Goal: Book appointment/travel/reservation

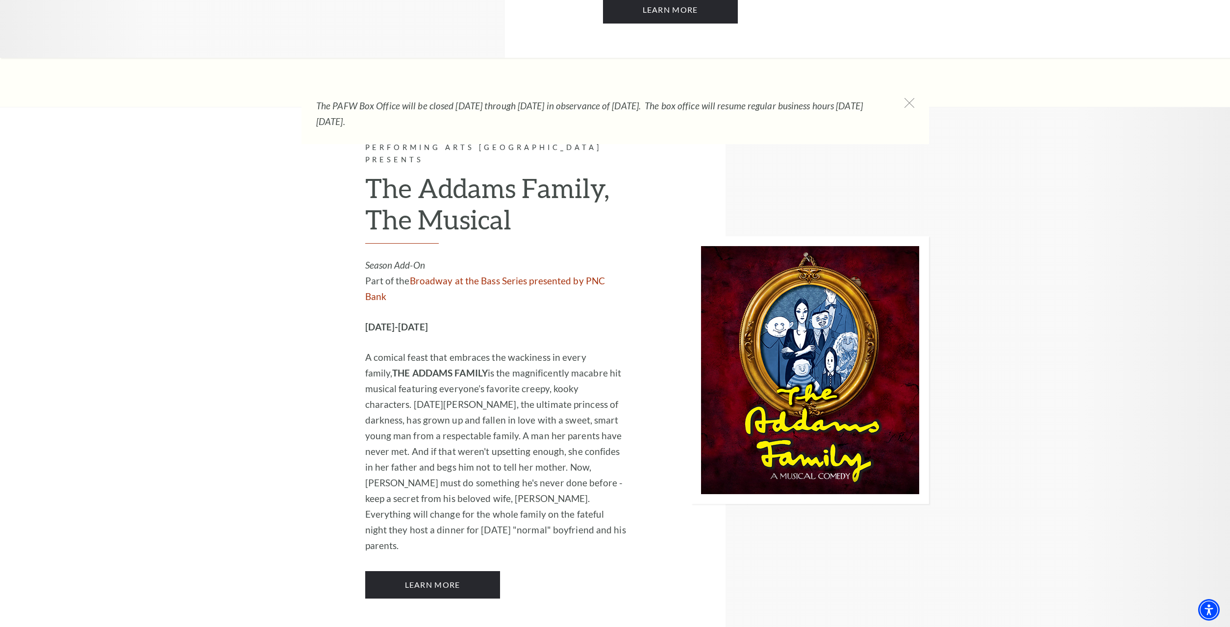
scroll to position [1800, 0]
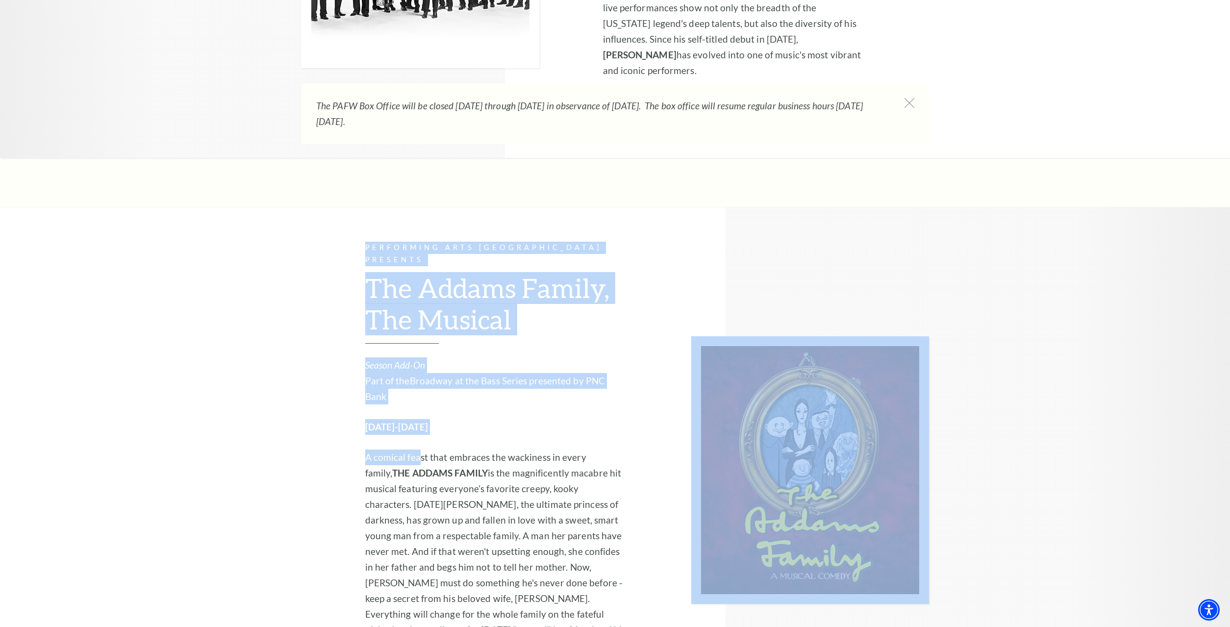
drag, startPoint x: 481, startPoint y: 359, endPoint x: 634, endPoint y: 506, distance: 211.2
click at [634, 506] on div "Performing Arts Fort Worth Presents The Addams Family, The Musical Season Add-O…" at bounding box center [616, 470] width 628 height 526
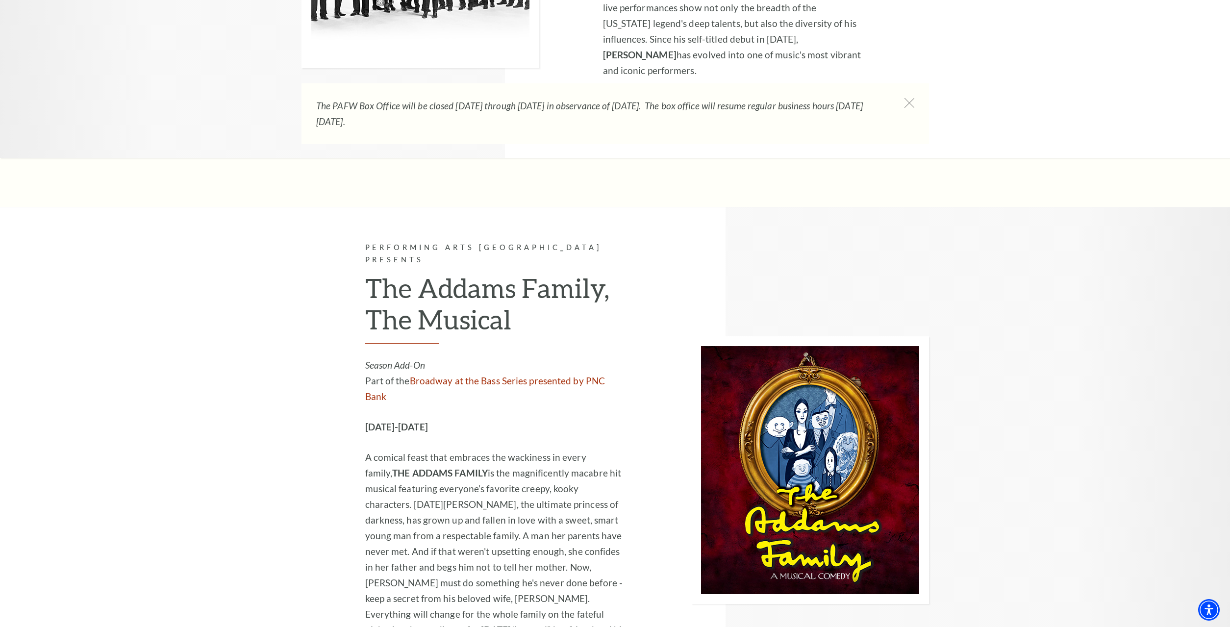
click at [591, 491] on p "A comical feast that embraces the wackiness in every family, THE ADDAMS FAMILY …" at bounding box center [496, 552] width 262 height 204
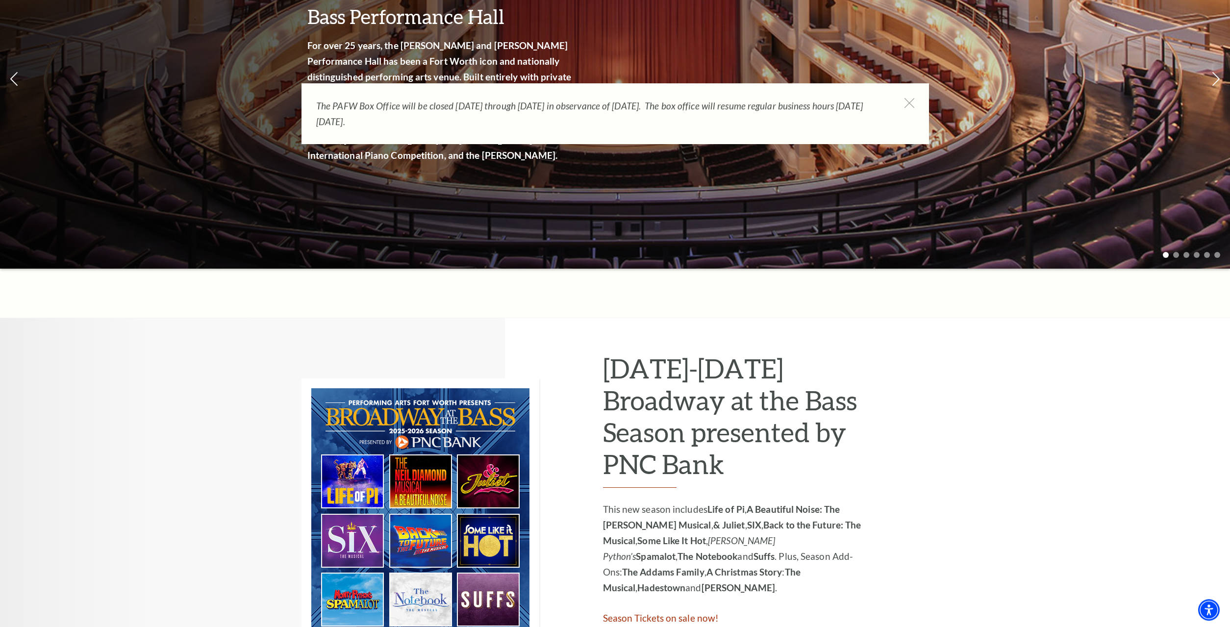
scroll to position [0, 0]
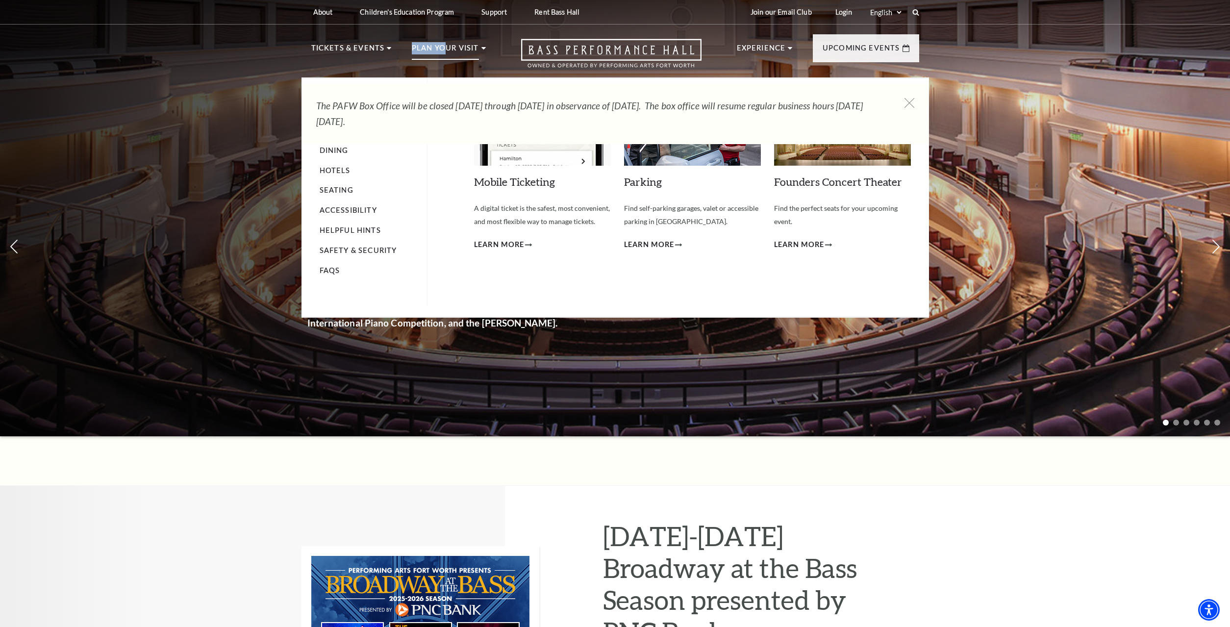
drag, startPoint x: 373, startPoint y: 51, endPoint x: 447, endPoint y: 69, distance: 76.2
click at [447, 69] on ul "Tickets & Events Now On Sale Broadway At The Bass presented by PNC Bank Irwin S…" at bounding box center [398, 59] width 175 height 35
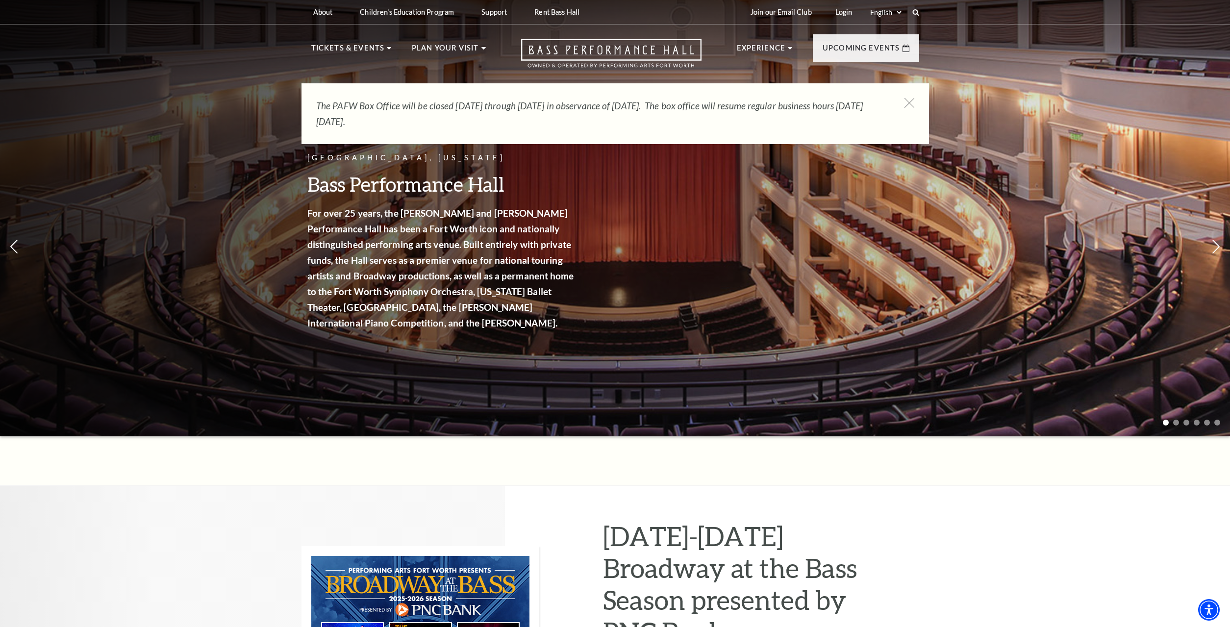
click at [467, 108] on em "The PAFW Box Office will be closed Saturday, August 30th through Monday, Septem…" at bounding box center [589, 113] width 547 height 27
click at [910, 105] on icon at bounding box center [909, 103] width 12 height 12
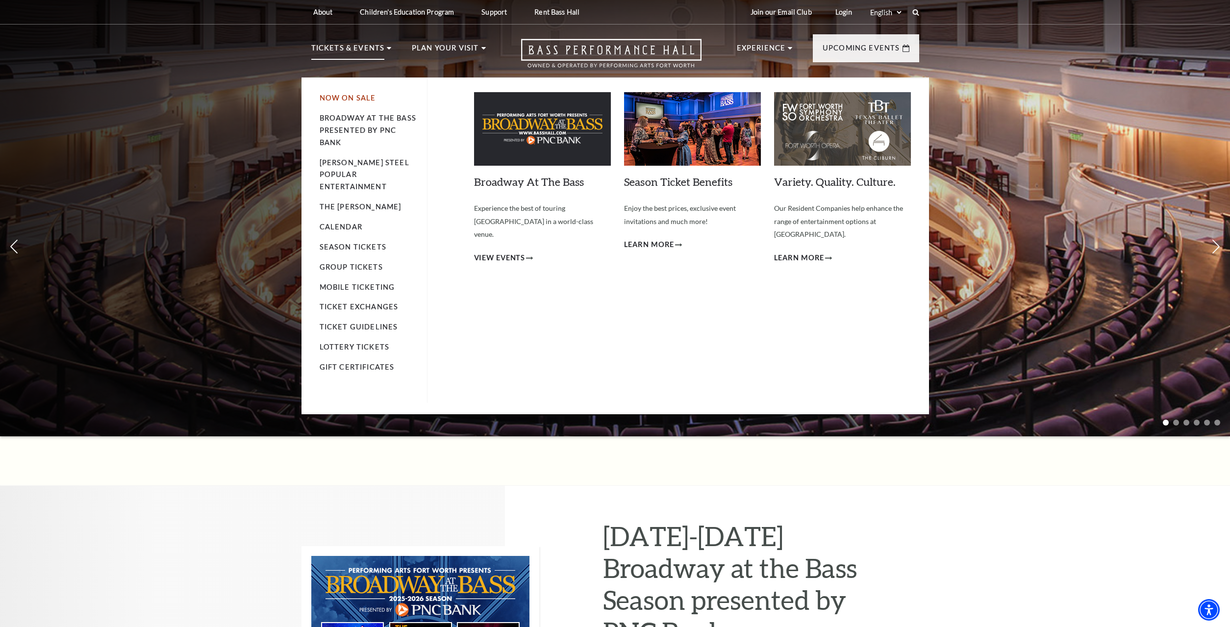
click at [354, 98] on link "Now On Sale" at bounding box center [348, 98] width 56 height 8
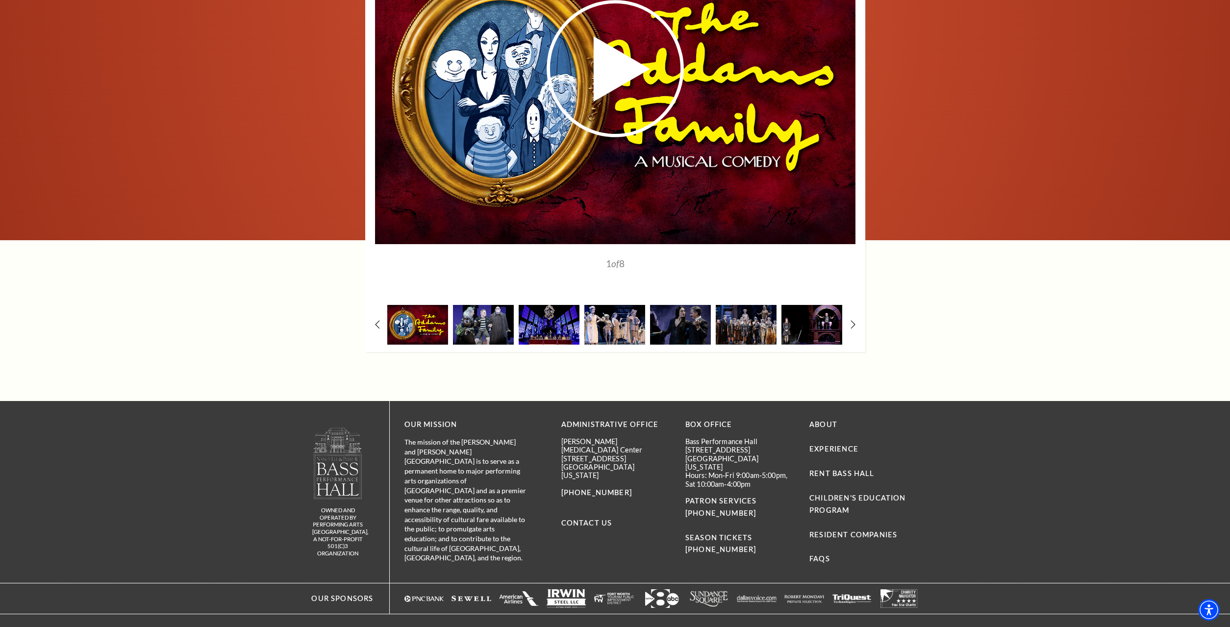
scroll to position [1250, 0]
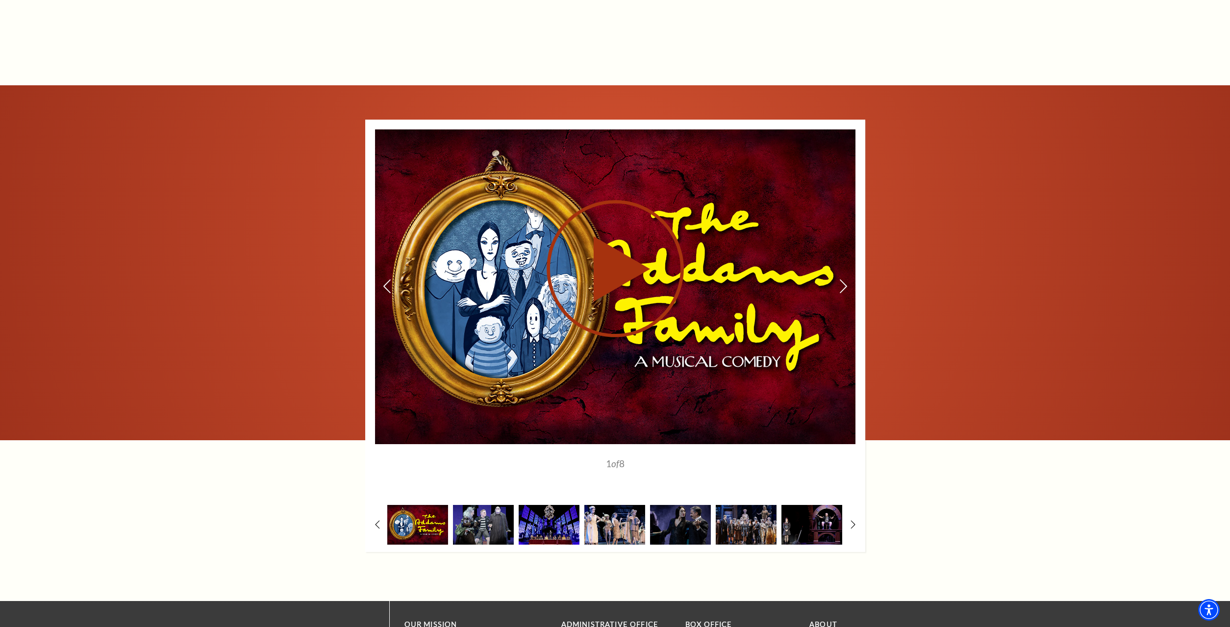
click at [648, 287] on icon at bounding box center [615, 268] width 240 height 139
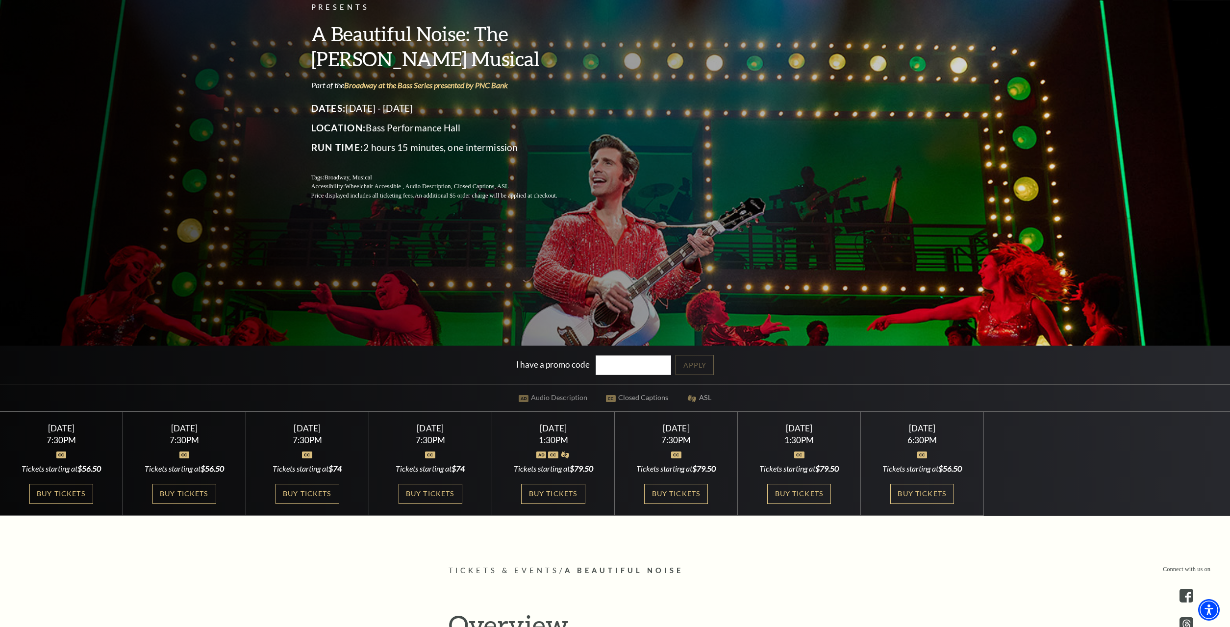
scroll to position [300, 0]
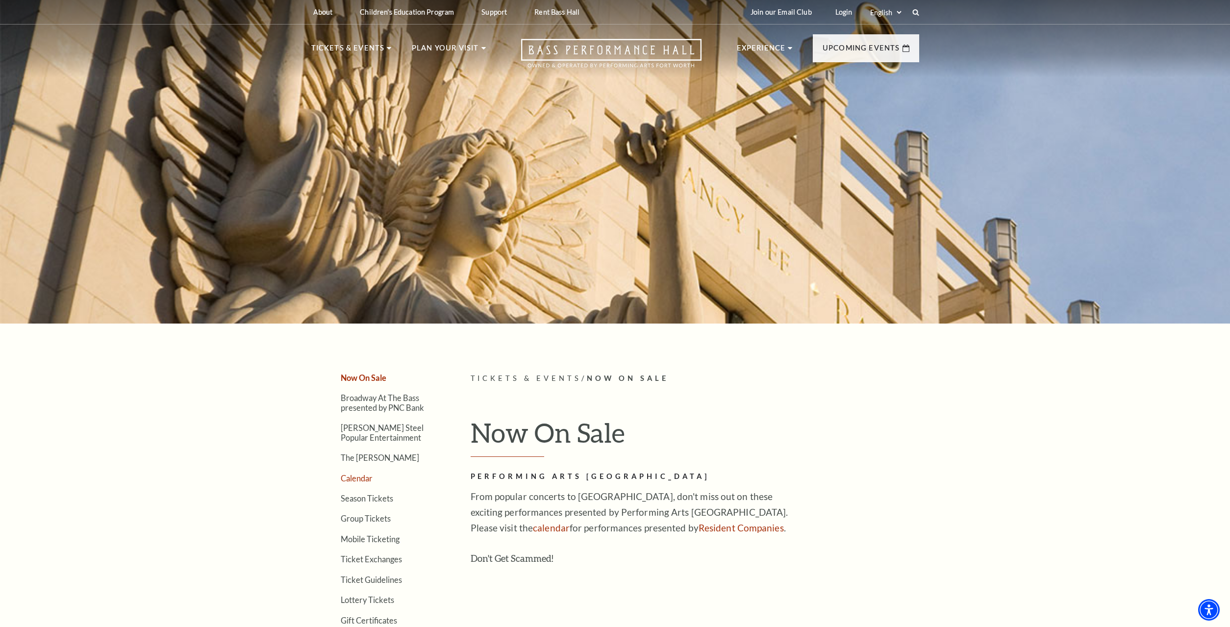
click at [364, 481] on link "Calendar" at bounding box center [357, 478] width 32 height 9
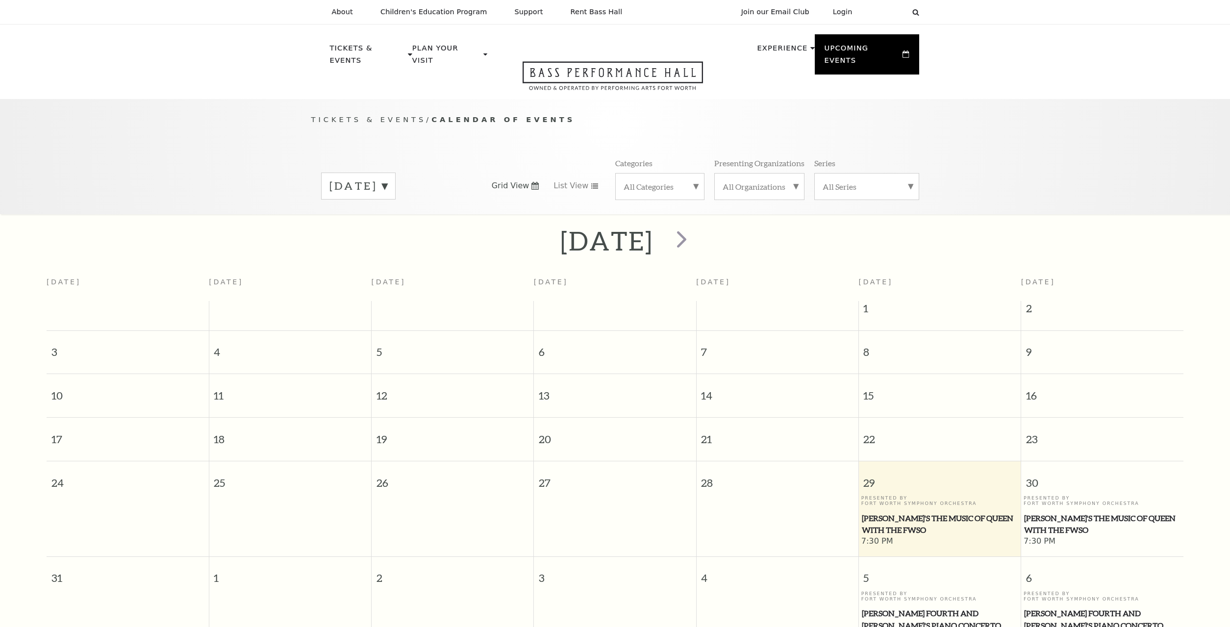
scroll to position [87, 0]
